Goal: Task Accomplishment & Management: Use online tool/utility

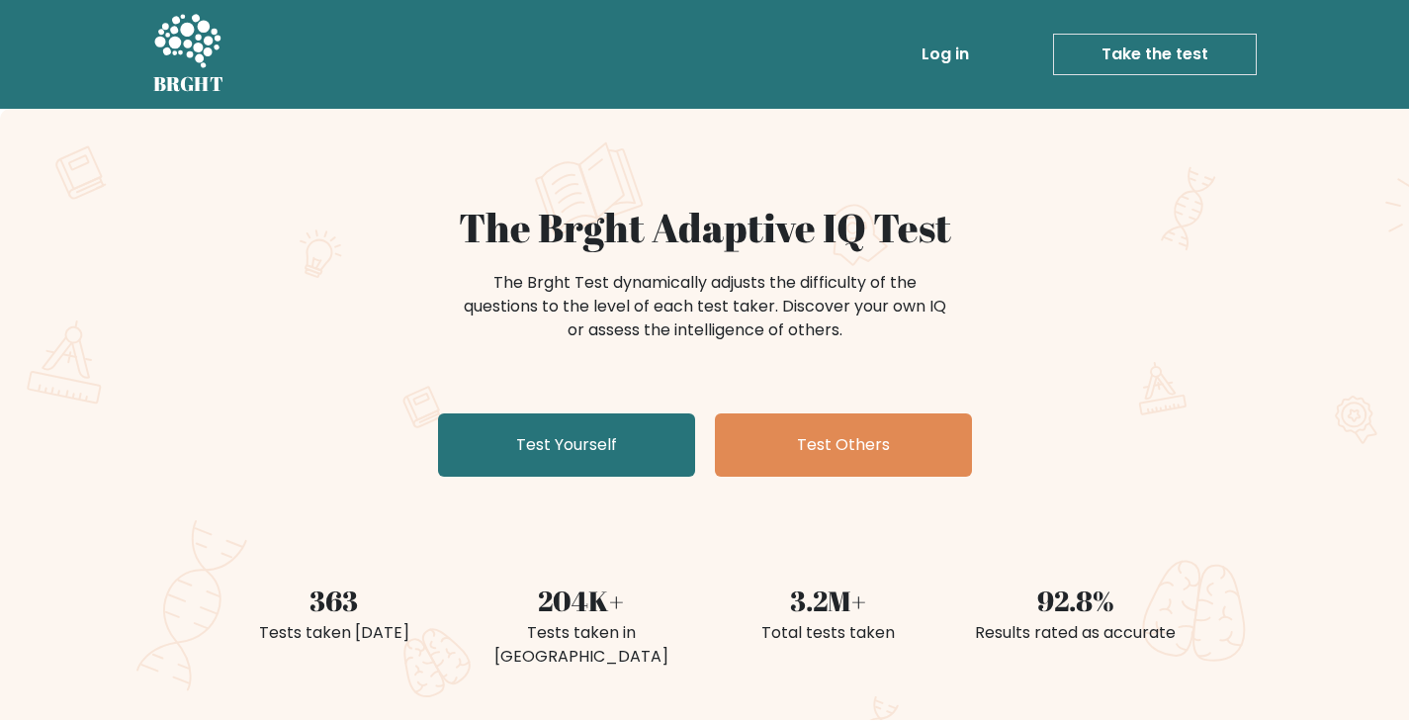
click at [1146, 55] on link "Take the test" at bounding box center [1155, 55] width 204 height 42
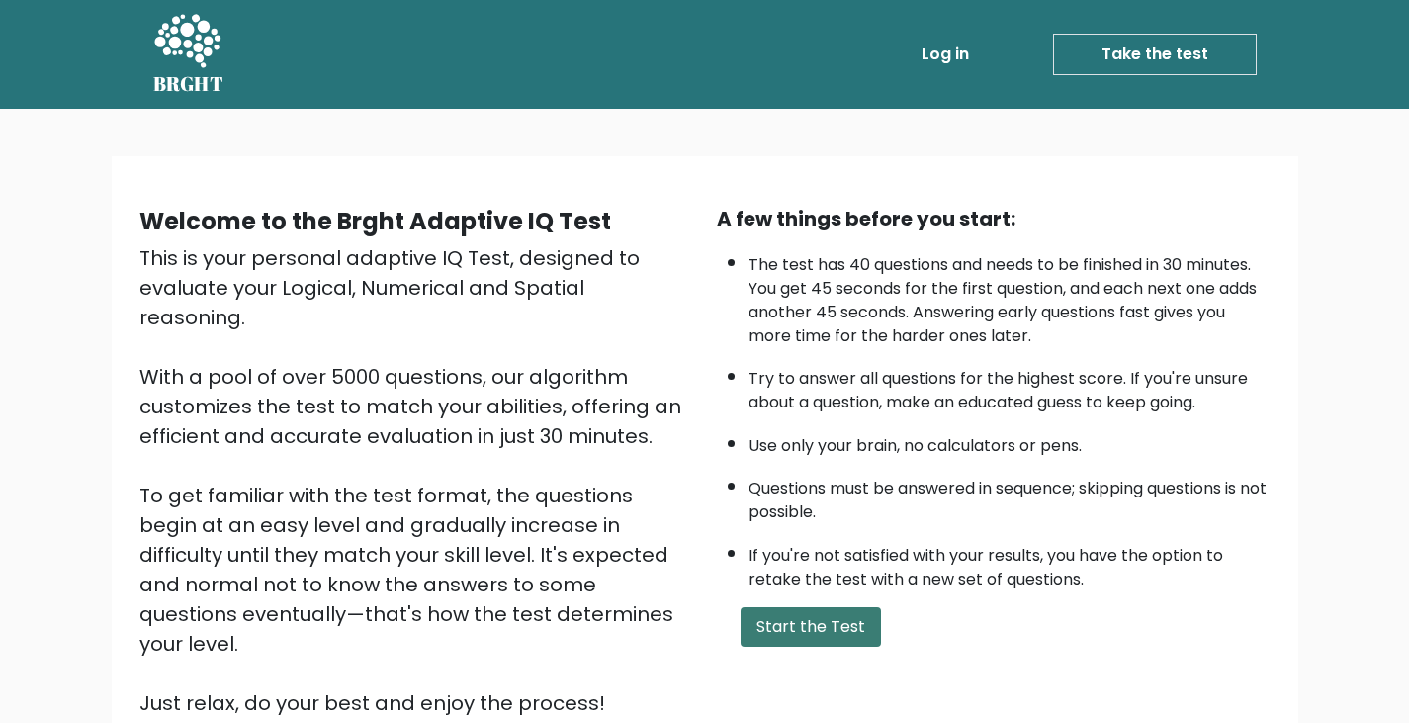
click at [826, 621] on button "Start the Test" at bounding box center [811, 627] width 140 height 40
